Goal: Task Accomplishment & Management: Use online tool/utility

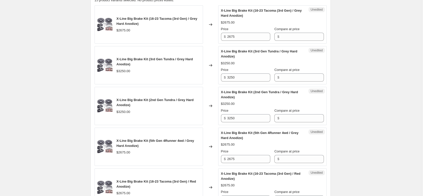
scroll to position [180, 0]
click at [246, 37] on input "2675" at bounding box center [248, 37] width 43 height 8
type input "3350"
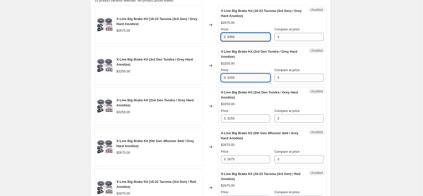
click at [241, 77] on input "3250" at bounding box center [248, 78] width 43 height 8
drag, startPoint x: 243, startPoint y: 77, endPoint x: 223, endPoint y: 78, distance: 20.2
click at [223, 78] on div "$ 3250" at bounding box center [245, 78] width 49 height 8
type input "3725"
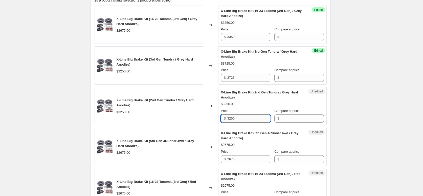
click at [242, 118] on input "3250" at bounding box center [248, 118] width 43 height 8
drag, startPoint x: 242, startPoint y: 118, endPoint x: 230, endPoint y: 117, distance: 11.7
click at [230, 117] on input "3250" at bounding box center [248, 118] width 43 height 8
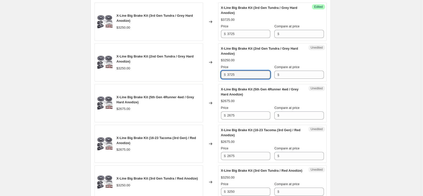
scroll to position [225, 0]
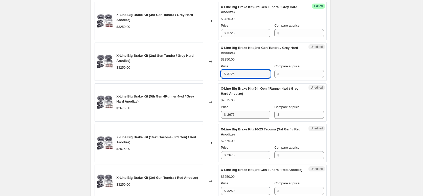
type input "3725"
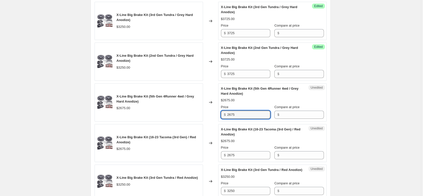
drag, startPoint x: 245, startPoint y: 114, endPoint x: 223, endPoint y: 114, distance: 22.5
click at [223, 114] on div "$ 2675" at bounding box center [245, 115] width 49 height 8
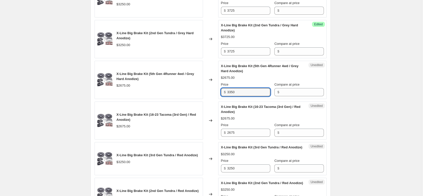
scroll to position [248, 0]
type input "3350"
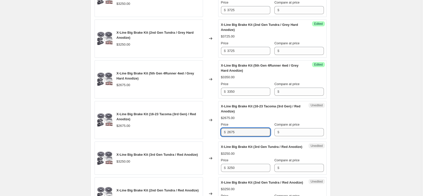
drag, startPoint x: 240, startPoint y: 131, endPoint x: 218, endPoint y: 129, distance: 21.6
click at [218, 129] on div "X-Line Big Brake Kit (16-23 Tacoma (3rd Gen) / Red Anodize) $2675.00 Changed to…" at bounding box center [211, 120] width 232 height 38
type input "3350"
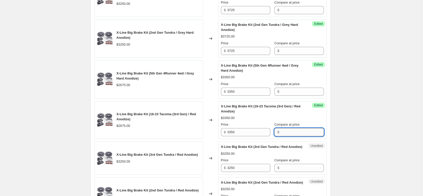
click at [290, 132] on input "Compare at price" at bounding box center [302, 132] width 43 height 8
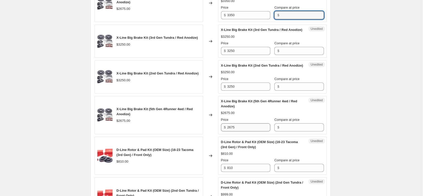
scroll to position [365, 0]
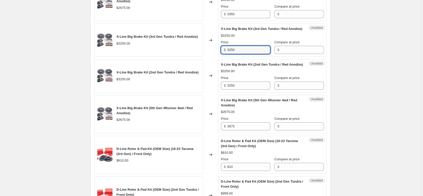
drag, startPoint x: 244, startPoint y: 56, endPoint x: 227, endPoint y: 54, distance: 16.8
click at [227, 54] on div "$ 3250" at bounding box center [245, 50] width 49 height 8
type input "3725"
click at [242, 90] on input "3250" at bounding box center [248, 85] width 43 height 8
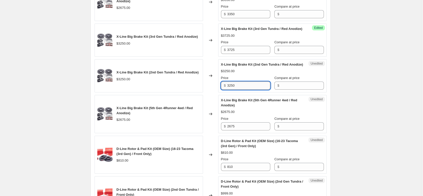
click at [242, 90] on input "3250" at bounding box center [248, 85] width 43 height 8
type input "3725"
click at [243, 130] on input "2675" at bounding box center [248, 126] width 43 height 8
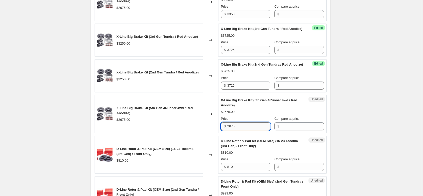
click at [243, 130] on input "2675" at bounding box center [248, 126] width 43 height 8
type input "3350"
click at [290, 130] on input "Compare at price" at bounding box center [302, 126] width 43 height 8
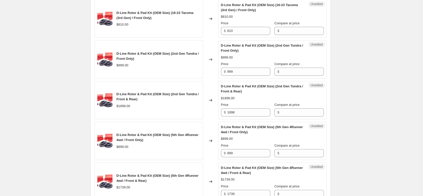
scroll to position [502, 0]
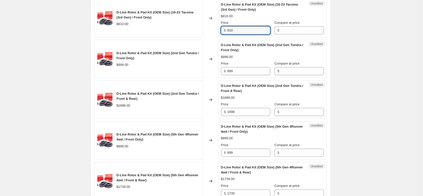
drag, startPoint x: 237, startPoint y: 40, endPoint x: 228, endPoint y: 39, distance: 9.5
click at [227, 34] on div "$ 810" at bounding box center [245, 30] width 49 height 8
type input "859"
click at [293, 34] on input "Compare at price" at bounding box center [302, 30] width 43 height 8
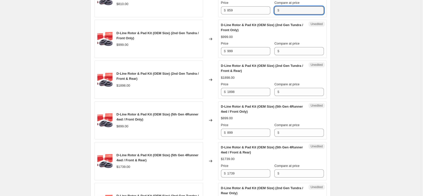
scroll to position [536, 0]
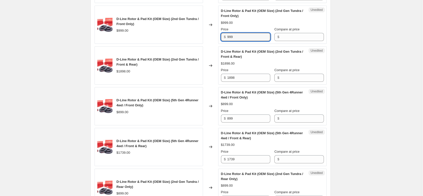
drag, startPoint x: 246, startPoint y: 45, endPoint x: 226, endPoint y: 45, distance: 19.5
click at [225, 41] on div "$ 999" at bounding box center [245, 37] width 49 height 8
type input "1059"
click at [298, 41] on input "Compare at price" at bounding box center [302, 37] width 43 height 8
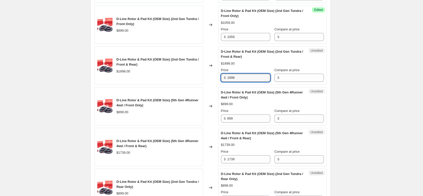
drag, startPoint x: 247, startPoint y: 89, endPoint x: 222, endPoint y: 87, distance: 24.8
click at [222, 82] on div "$ 1898" at bounding box center [245, 78] width 49 height 8
type input "2012"
click at [301, 82] on input "Compare at price" at bounding box center [302, 78] width 43 height 8
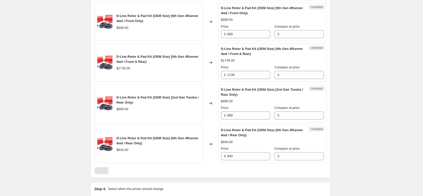
scroll to position [621, 0]
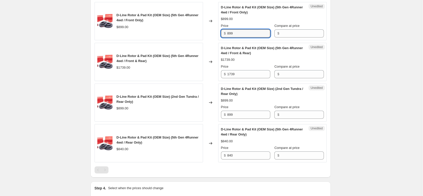
drag, startPoint x: 243, startPoint y: 45, endPoint x: 219, endPoint y: 44, distance: 24.3
click at [219, 40] on div "Unedited D-Line Rotor & Pad Kit (OEM Size) (5th Gen 4Runner 4wd / Front Only) $…" at bounding box center [272, 21] width 108 height 38
type input "953"
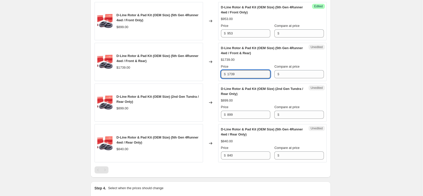
drag, startPoint x: 248, startPoint y: 84, endPoint x: 223, endPoint y: 84, distance: 25.0
click at [222, 78] on div "$ 1739" at bounding box center [245, 74] width 49 height 8
type input "1843"
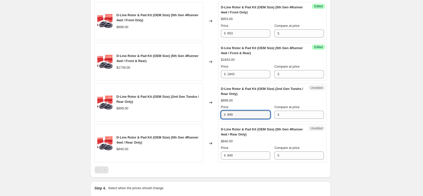
drag, startPoint x: 240, startPoint y: 126, endPoint x: 219, endPoint y: 125, distance: 21.2
click at [219, 122] on div "Unedited D-Line Rotor & Pad Kit (OEM Size) (2nd Gen Tundra / Rear Only) $899.00…" at bounding box center [272, 102] width 108 height 38
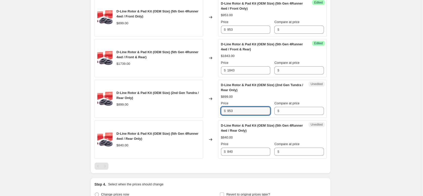
scroll to position [625, 0]
type input "953"
click at [247, 155] on input "840" at bounding box center [248, 151] width 43 height 8
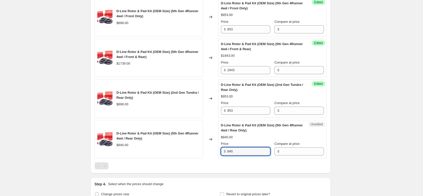
drag, startPoint x: 247, startPoint y: 161, endPoint x: 223, endPoint y: 160, distance: 24.3
click at [223, 155] on div "$ 840" at bounding box center [245, 151] width 49 height 8
type input "890"
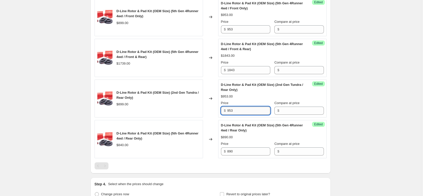
click at [249, 115] on input "953" at bounding box center [248, 110] width 43 height 8
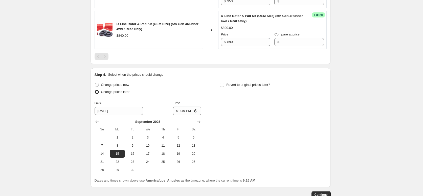
scroll to position [740, 0]
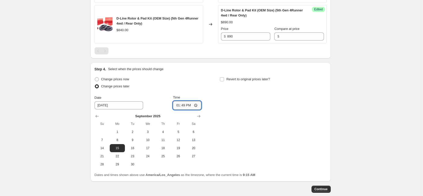
click at [197, 109] on input "13:49" at bounding box center [187, 105] width 28 height 9
click at [184, 109] on input "03:49" at bounding box center [187, 105] width 28 height 9
click at [183, 109] on input "03:49" at bounding box center [187, 105] width 28 height 9
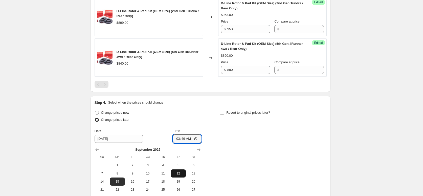
scroll to position [700, 0]
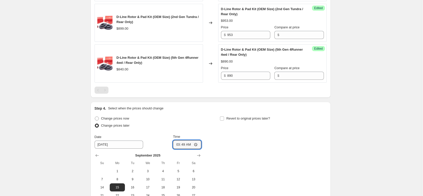
type input "03:00"
click at [254, 146] on div "Change prices now Change prices later Date [DATE] Time 03:00 [DATE] Su Mo Tu We…" at bounding box center [211, 161] width 232 height 93
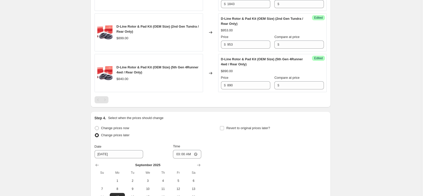
scroll to position [769, 0]
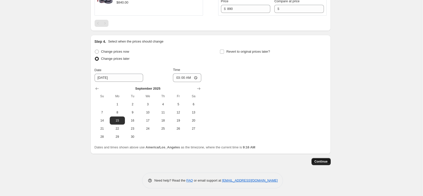
click at [322, 163] on span "Continue" at bounding box center [321, 161] width 13 height 4
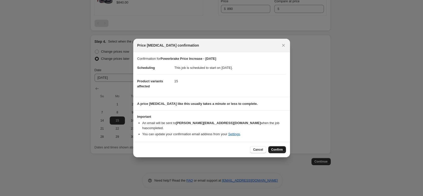
click at [275, 147] on span "Confirm" at bounding box center [277, 149] width 12 height 4
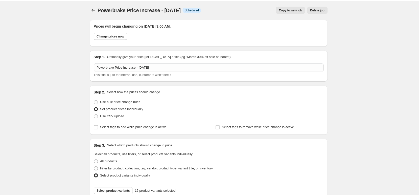
scroll to position [769, 0]
